Goal: Task Accomplishment & Management: Manage account settings

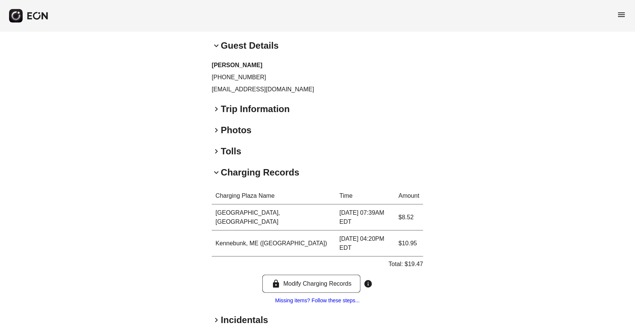
click at [622, 15] on span "menu" at bounding box center [621, 14] width 9 height 9
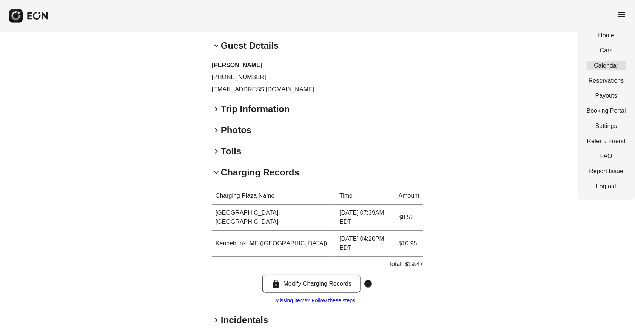
click at [606, 66] on link "Calendar" at bounding box center [605, 65] width 39 height 9
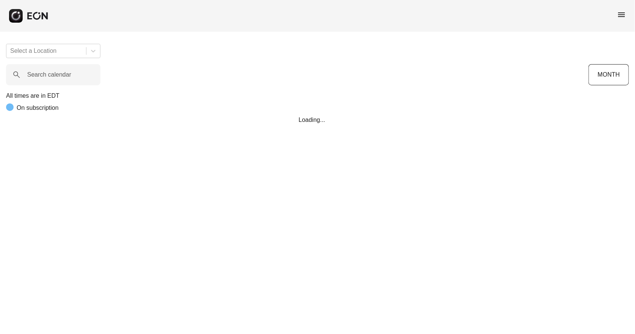
scroll to position [0, 242]
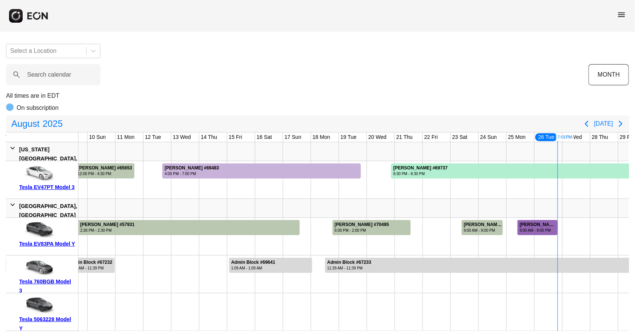
click at [527, 229] on div "9:00 AM - 8:00 PM" at bounding box center [538, 231] width 37 height 6
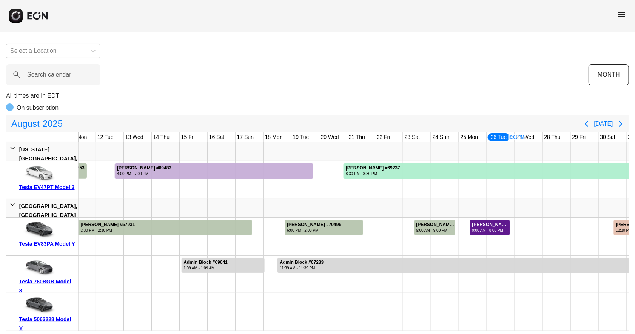
scroll to position [0, 315]
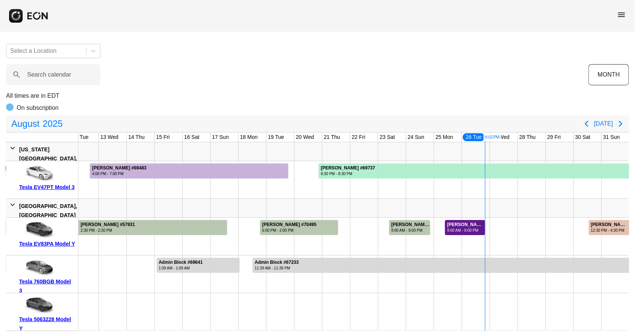
click at [470, 228] on div "9:00 AM - 8:00 PM" at bounding box center [465, 231] width 37 height 6
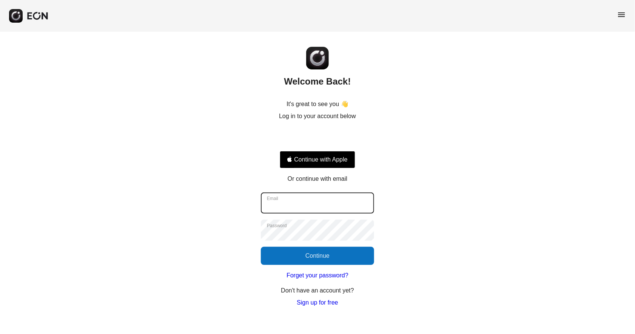
click at [310, 206] on input "Email" at bounding box center [317, 202] width 113 height 21
type input "**********"
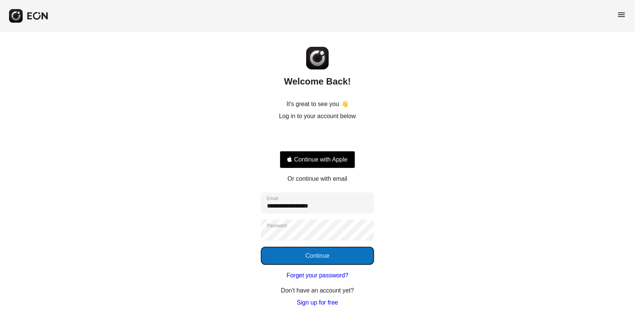
click at [323, 257] on button "Continue" at bounding box center [317, 256] width 113 height 18
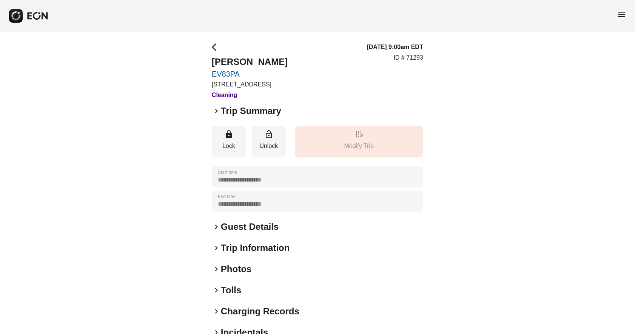
click at [215, 226] on span "keyboard_arrow_right" at bounding box center [216, 226] width 9 height 9
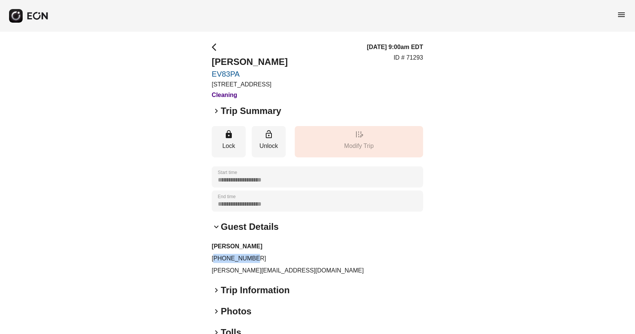
drag, startPoint x: 252, startPoint y: 257, endPoint x: 215, endPoint y: 259, distance: 36.7
click at [215, 259] on p "[PHONE_NUMBER]" at bounding box center [317, 258] width 211 height 9
copy p "85293009341"
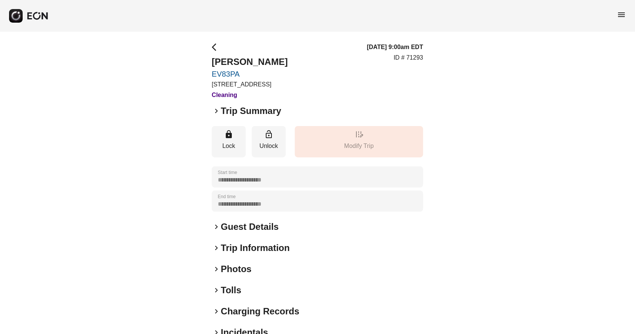
click at [215, 109] on span "keyboard_arrow_right" at bounding box center [216, 110] width 9 height 9
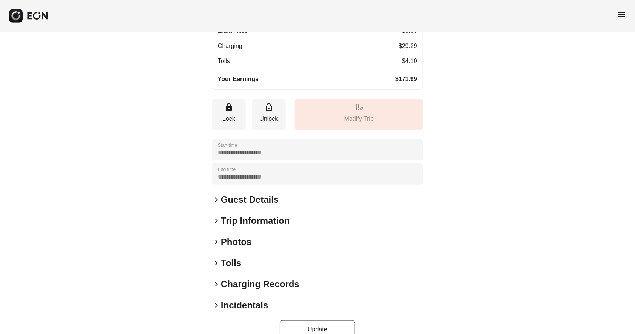
scroll to position [208, 0]
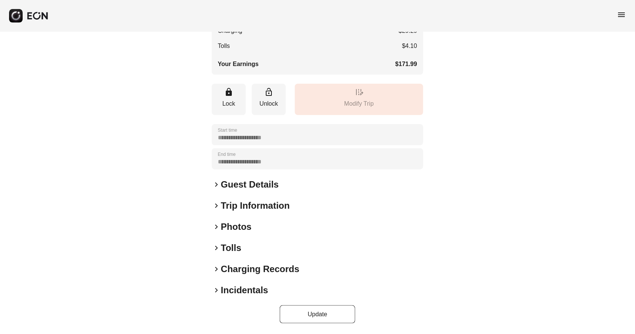
click at [215, 185] on span "keyboard_arrow_right" at bounding box center [216, 184] width 9 height 9
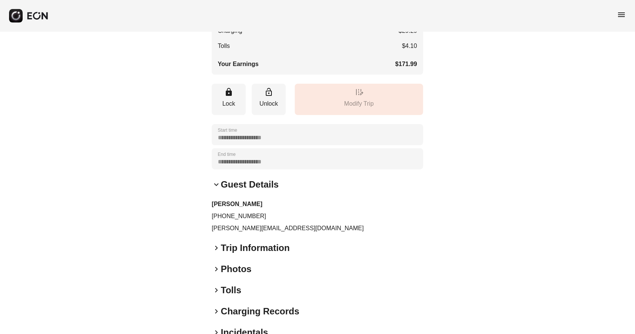
scroll to position [249, 0]
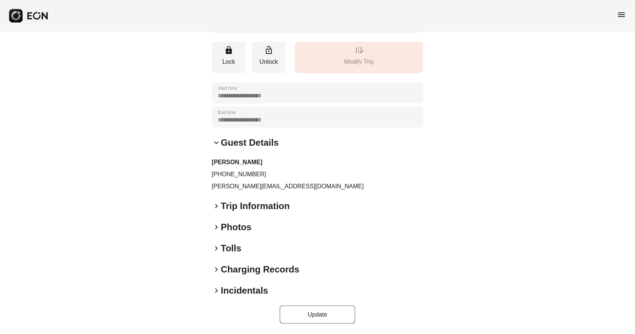
click at [216, 271] on span "keyboard_arrow_right" at bounding box center [216, 269] width 9 height 9
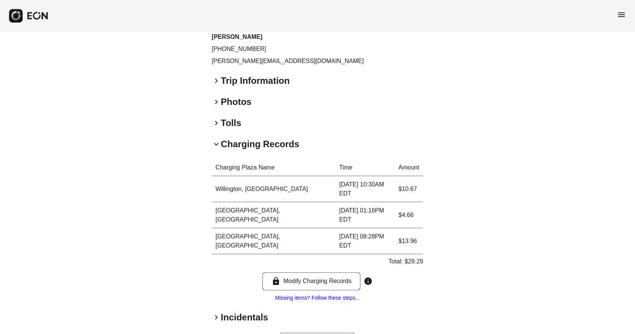
scroll to position [374, 0]
